Goal: Check status: Check status

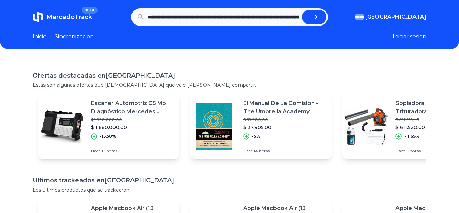
scroll to position [0, 548]
click at [314, 18] on button "submit" at bounding box center [317, 17] width 24 height 15
type input "**********"
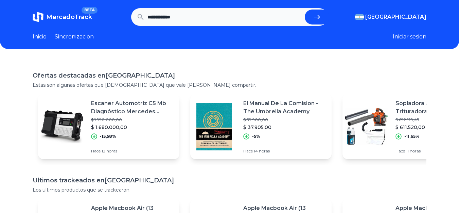
scroll to position [0, 0]
